Goal: Navigation & Orientation: Find specific page/section

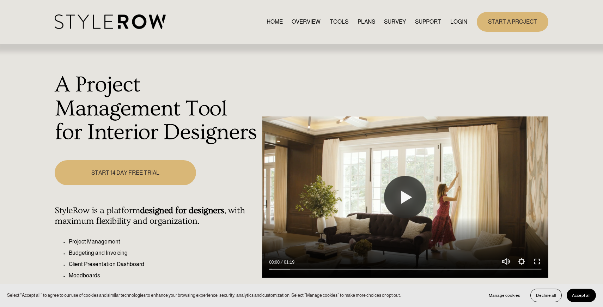
click at [462, 23] on link "LOGIN" at bounding box center [458, 22] width 17 height 10
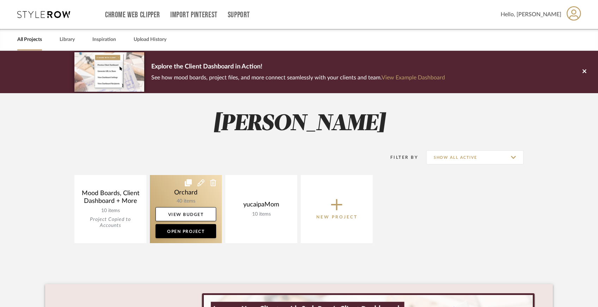
click at [200, 191] on link at bounding box center [186, 209] width 72 height 68
